Goal: Complete application form

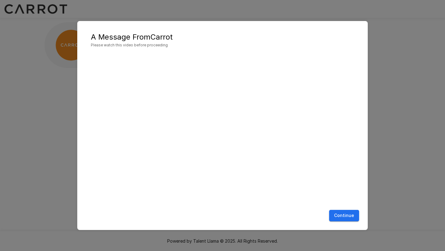
click at [338, 215] on button "Continue" at bounding box center [344, 215] width 30 height 11
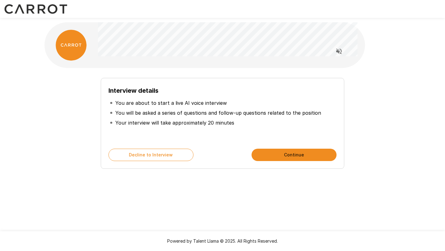
click at [284, 151] on button "Continue" at bounding box center [294, 155] width 85 height 12
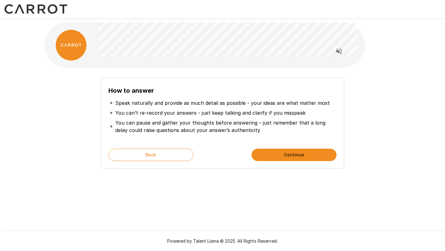
click at [284, 151] on button "Continue" at bounding box center [294, 155] width 85 height 12
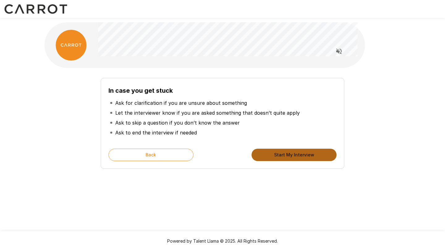
click at [278, 153] on button "Start My Interview" at bounding box center [294, 155] width 85 height 12
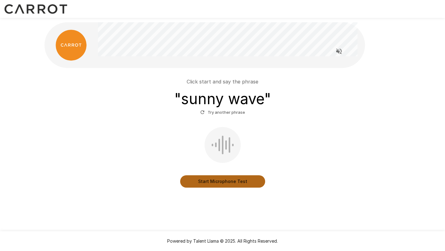
click at [217, 182] on button "Start Microphone Test" at bounding box center [222, 181] width 85 height 12
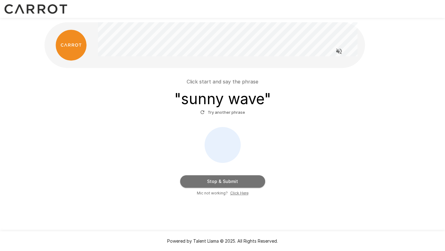
click at [217, 182] on button "Stop & Submit" at bounding box center [222, 181] width 85 height 12
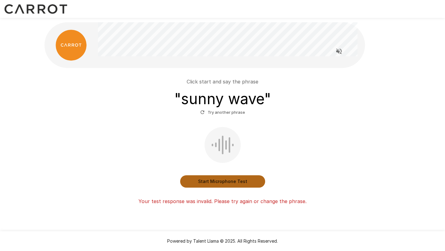
click at [217, 182] on button "Start Microphone Test" at bounding box center [222, 181] width 85 height 12
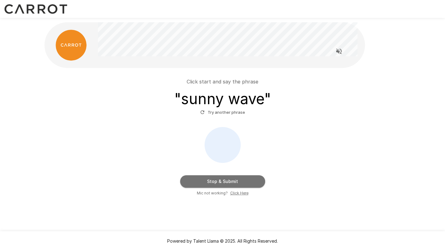
click at [217, 182] on button "Stop & Submit" at bounding box center [222, 181] width 85 height 12
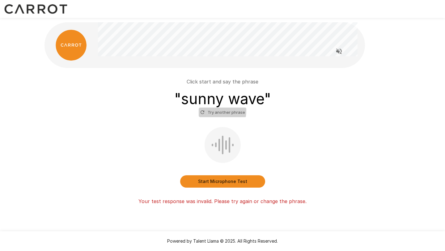
click at [206, 111] on button "Try another phrase" at bounding box center [223, 113] width 48 height 10
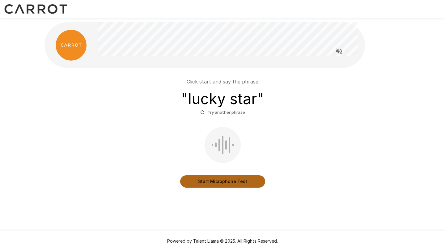
click at [220, 184] on button "Start Microphone Test" at bounding box center [222, 181] width 85 height 12
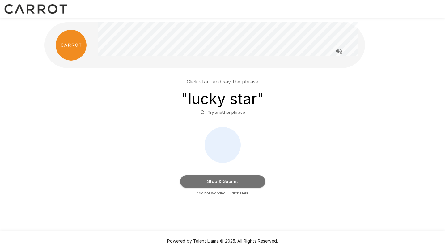
click at [213, 181] on button "Stop & Submit" at bounding box center [222, 181] width 85 height 12
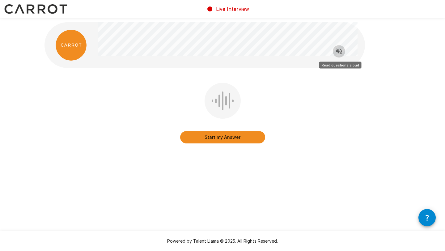
click at [339, 51] on icon "Read questions aloud" at bounding box center [339, 52] width 6 height 6
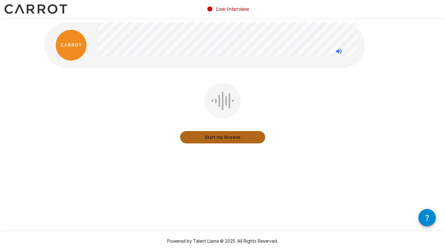
click at [206, 138] on button "Start my Answer" at bounding box center [222, 137] width 85 height 12
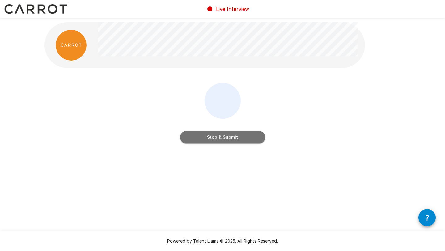
click at [206, 138] on button "Stop & Submit" at bounding box center [222, 137] width 85 height 12
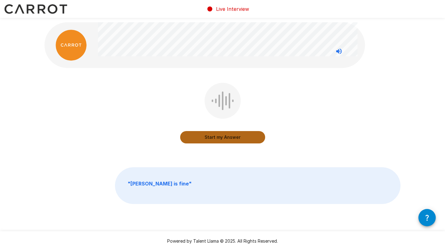
click at [225, 136] on button "Start my Answer" at bounding box center [222, 137] width 85 height 12
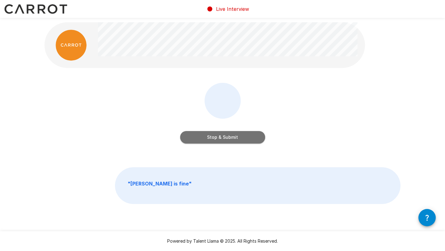
click at [225, 136] on button "Stop & Submit" at bounding box center [222, 137] width 85 height 12
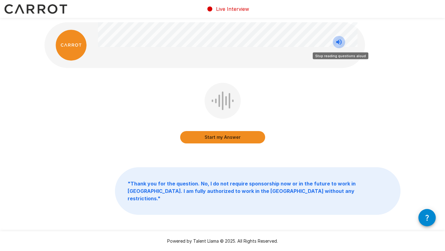
click at [338, 41] on icon "Stop reading questions aloud" at bounding box center [339, 42] width 6 height 6
click at [338, 41] on icon "Read questions aloud" at bounding box center [339, 42] width 6 height 6
click at [215, 134] on button "Start my Answer" at bounding box center [222, 137] width 85 height 12
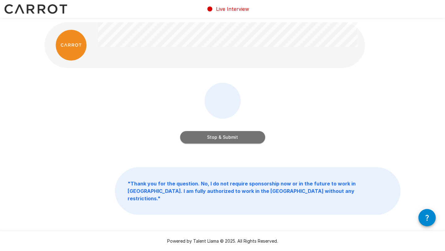
click at [218, 136] on button "Stop & Submit" at bounding box center [222, 137] width 85 height 12
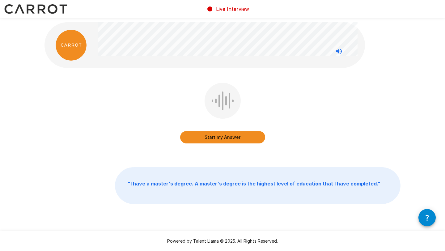
click at [228, 137] on button "Start my Answer" at bounding box center [222, 137] width 85 height 12
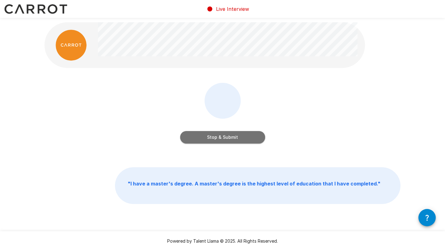
click at [228, 137] on button "Stop & Submit" at bounding box center [222, 137] width 85 height 12
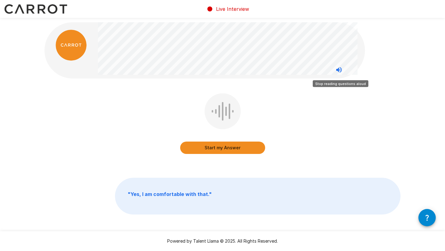
click at [337, 69] on icon "Stop reading questions aloud" at bounding box center [339, 70] width 6 height 6
click at [337, 69] on icon "Read questions aloud" at bounding box center [339, 70] width 6 height 6
click at [228, 146] on button "Start my Answer" at bounding box center [222, 148] width 85 height 12
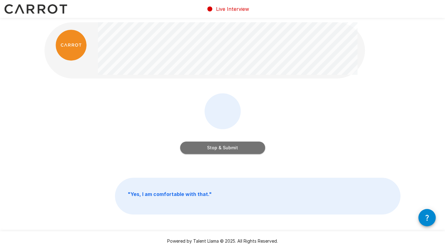
click at [228, 146] on button "Stop & Submit" at bounding box center [222, 148] width 85 height 12
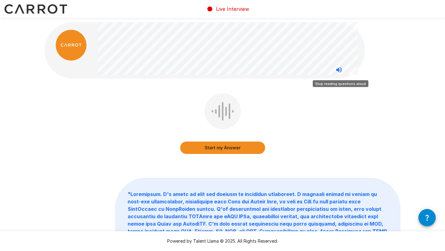
click at [339, 68] on icon "Stop reading questions aloud" at bounding box center [339, 70] width 6 height 6
click at [339, 68] on icon "Read questions aloud" at bounding box center [339, 70] width 6 height 6
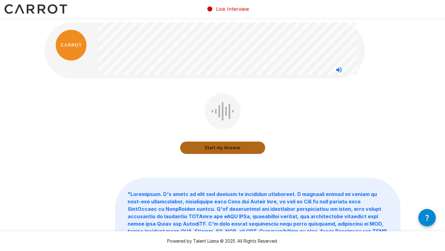
click at [224, 148] on button "Start my Answer" at bounding box center [222, 148] width 85 height 12
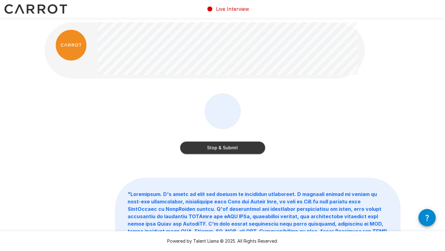
click at [224, 148] on button "Stop & Submit" at bounding box center [222, 148] width 85 height 12
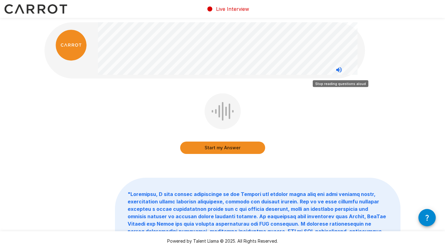
click at [338, 69] on icon "Stop reading questions aloud" at bounding box center [339, 70] width 6 height 6
click at [338, 69] on icon "Read questions aloud" at bounding box center [339, 70] width 6 height 6
click at [338, 69] on icon "Stop reading questions aloud" at bounding box center [339, 70] width 6 height 6
click at [338, 69] on icon "Read questions aloud" at bounding box center [339, 70] width 6 height 6
click at [215, 147] on button "Start my Answer" at bounding box center [222, 148] width 85 height 12
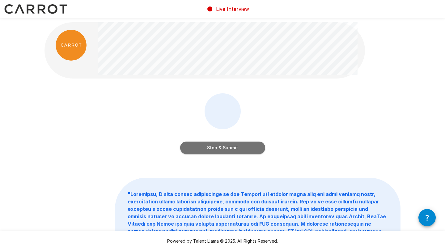
click at [202, 144] on button "Stop & Submit" at bounding box center [222, 148] width 85 height 12
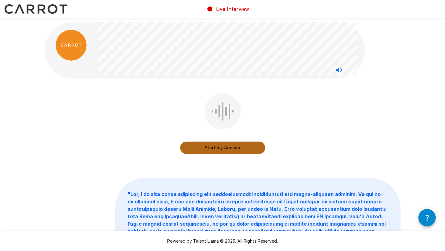
click at [218, 149] on button "Start my Answer" at bounding box center [222, 148] width 85 height 12
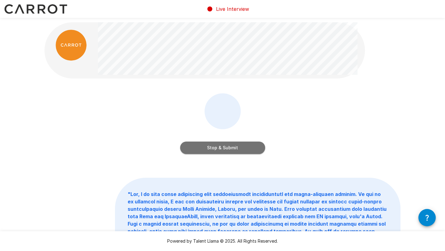
click at [215, 146] on button "Stop & Submit" at bounding box center [222, 148] width 85 height 12
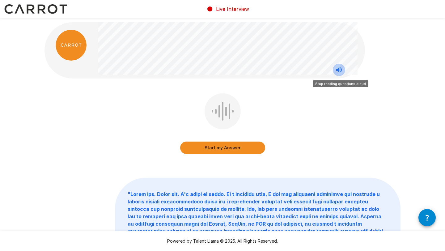
click at [339, 66] on icon "Stop reading questions aloud" at bounding box center [338, 69] width 7 height 7
click at [339, 66] on icon "Read questions aloud" at bounding box center [338, 69] width 7 height 7
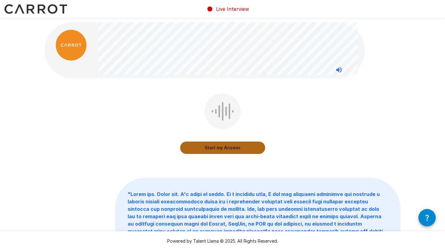
click at [227, 147] on button "Start my Answer" at bounding box center [222, 148] width 85 height 12
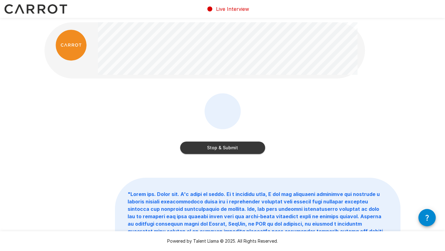
click at [227, 147] on button "Stop & Submit" at bounding box center [222, 148] width 85 height 12
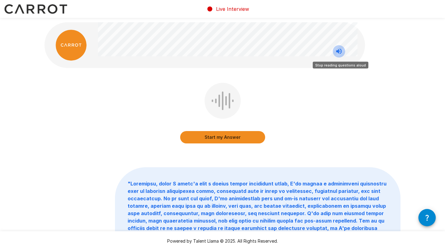
click at [337, 49] on icon "Stop reading questions aloud" at bounding box center [338, 51] width 7 height 7
click at [337, 49] on icon "Read questions aloud" at bounding box center [339, 52] width 6 height 6
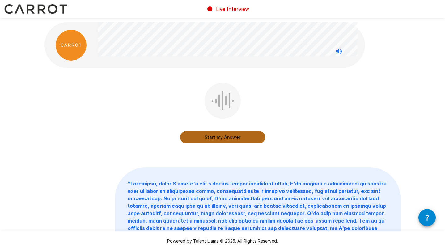
click at [232, 134] on button "Start my Answer" at bounding box center [222, 137] width 85 height 12
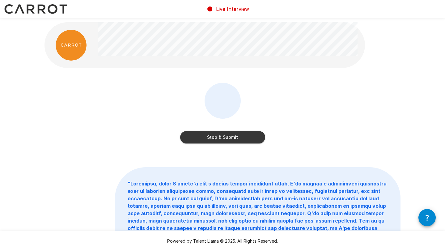
click at [222, 138] on button "Stop & Submit" at bounding box center [222, 137] width 85 height 12
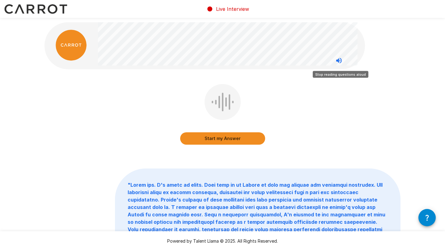
click at [340, 60] on icon "Stop reading questions aloud" at bounding box center [338, 60] width 7 height 7
click at [340, 60] on icon "Read questions aloud" at bounding box center [338, 60] width 7 height 7
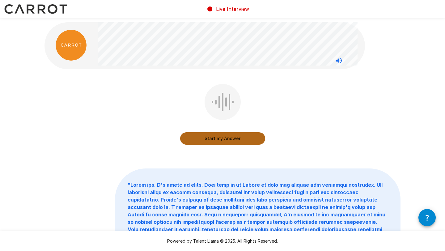
click at [231, 138] on button "Start my Answer" at bounding box center [222, 138] width 85 height 12
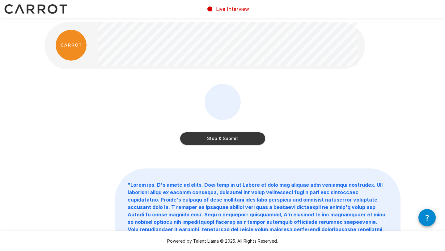
click at [231, 138] on button "Stop & Submit" at bounding box center [222, 138] width 85 height 12
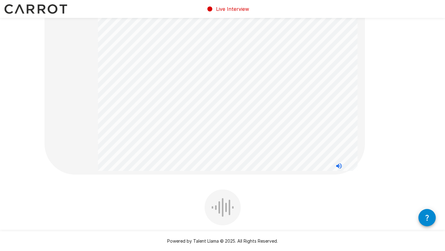
scroll to position [58, 0]
click at [339, 168] on icon "Stop reading questions aloud" at bounding box center [338, 169] width 7 height 7
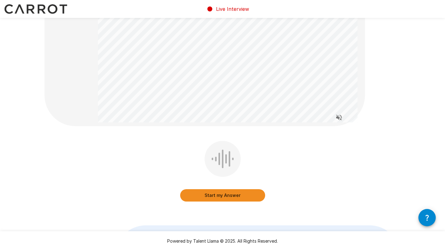
scroll to position [109, 0]
click at [219, 198] on button "Start my Answer" at bounding box center [222, 197] width 85 height 12
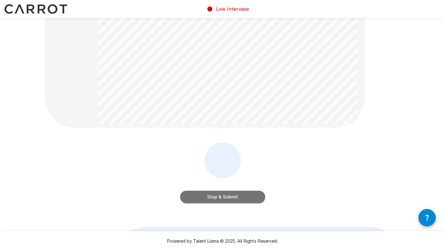
click at [219, 198] on button "Stop & Submit" at bounding box center [222, 197] width 85 height 12
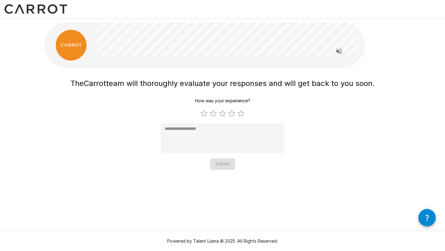
scroll to position [0, 0]
click at [240, 115] on label "5 Stars" at bounding box center [241, 113] width 9 height 9
type textarea "*"
click at [230, 163] on button "Submit" at bounding box center [222, 163] width 25 height 11
